Goal: Task Accomplishment & Management: Complete application form

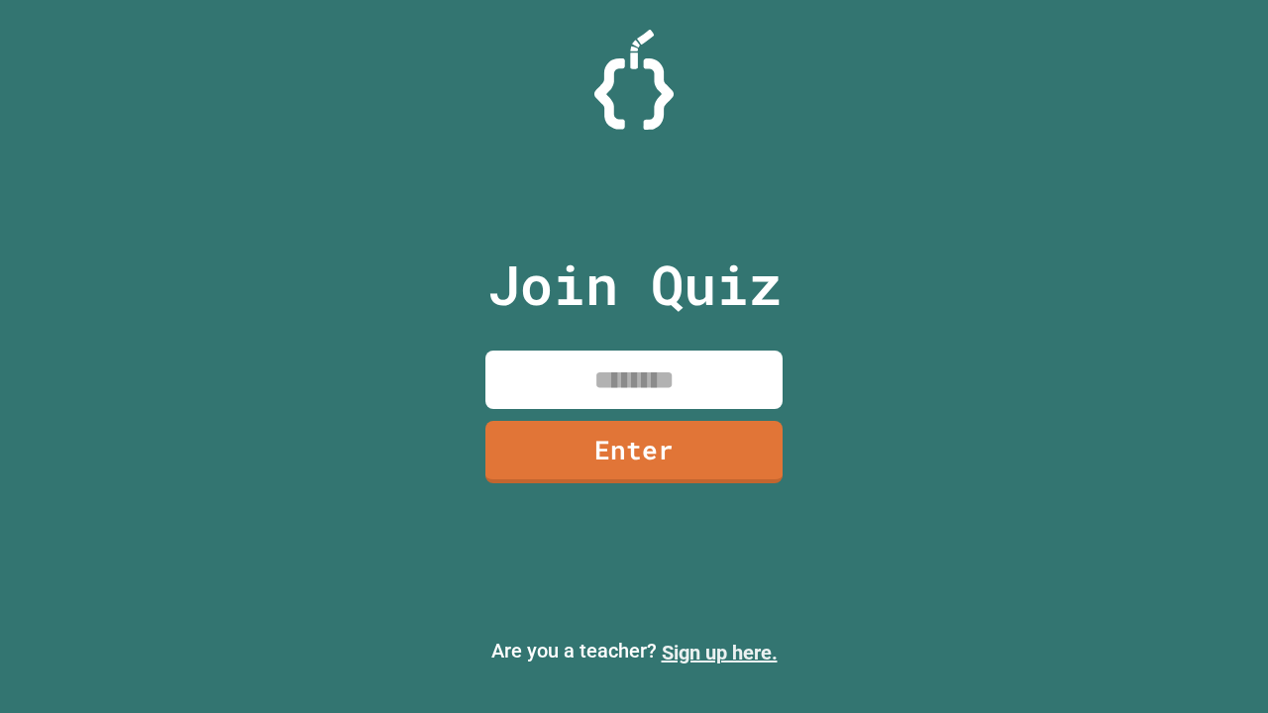
click at [719, 653] on link "Sign up here." at bounding box center [720, 653] width 116 height 24
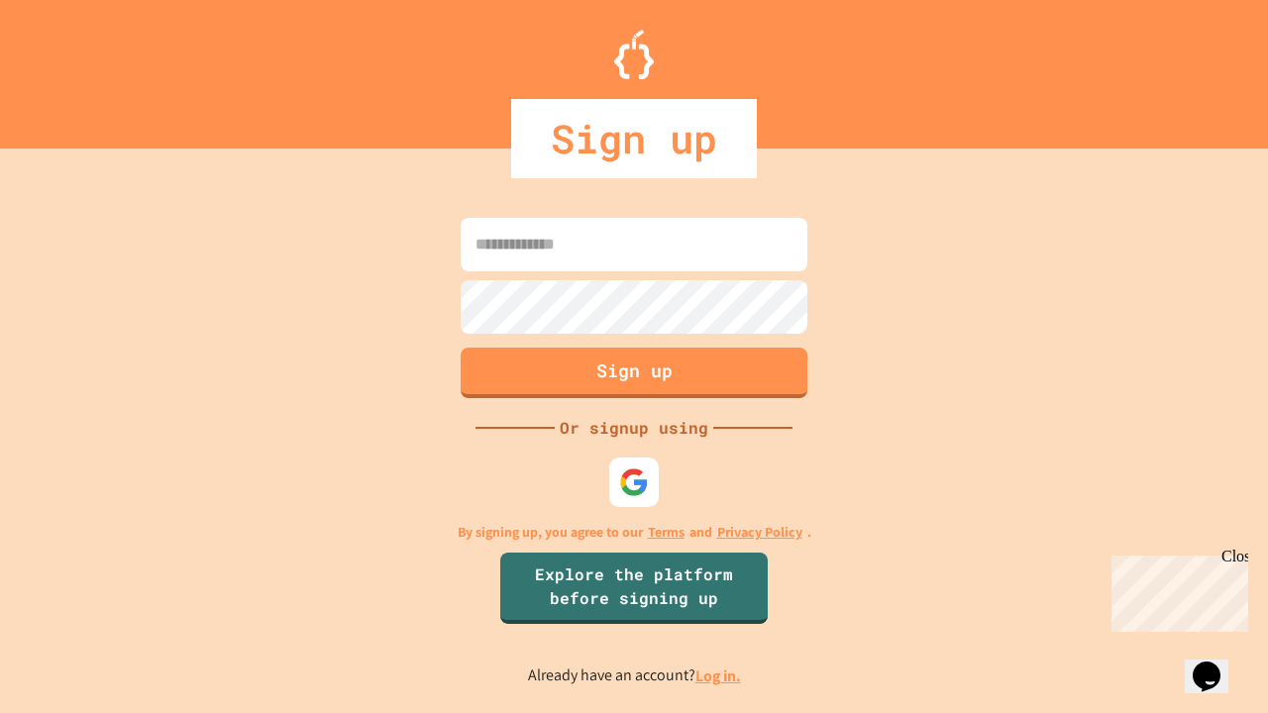
click at [719, 676] on link "Log in." at bounding box center [719, 676] width 46 height 21
